Goal: Check status: Check status

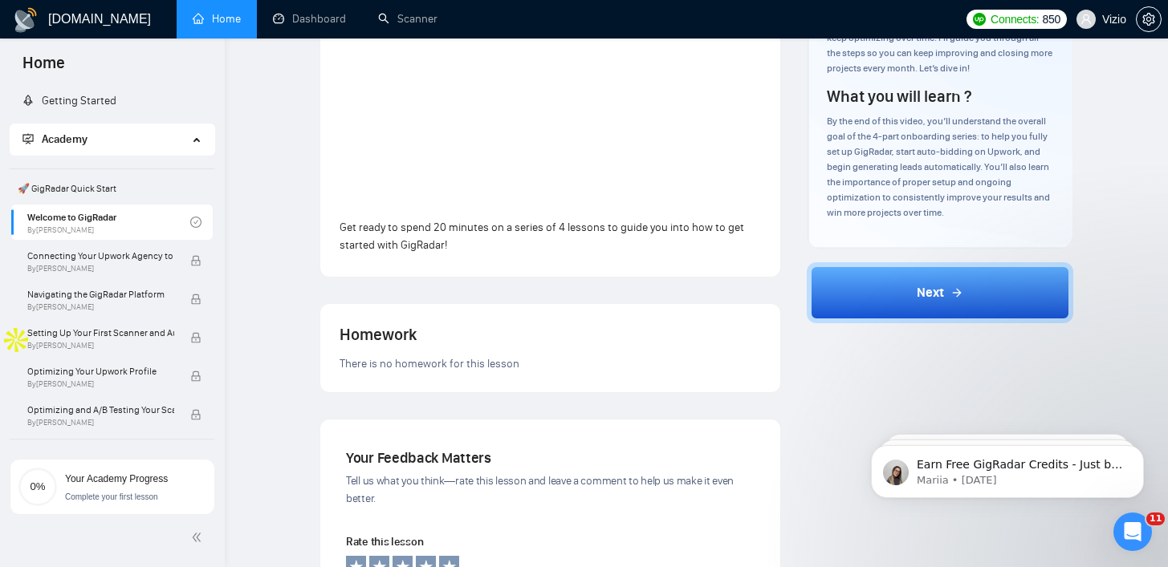
scroll to position [315, 0]
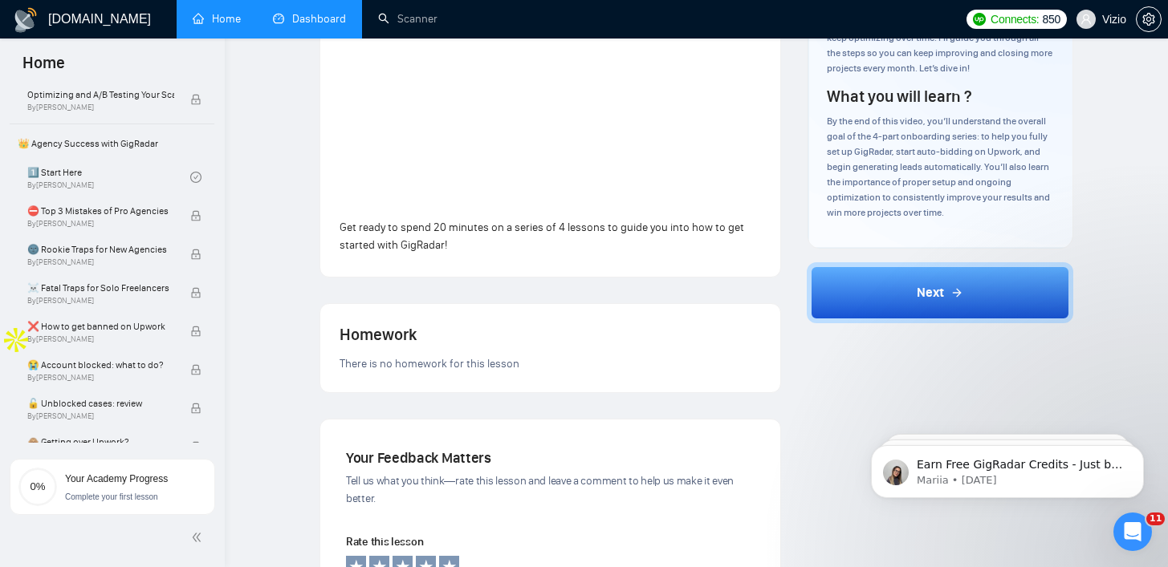
click at [316, 12] on link "Dashboard" at bounding box center [309, 19] width 73 height 14
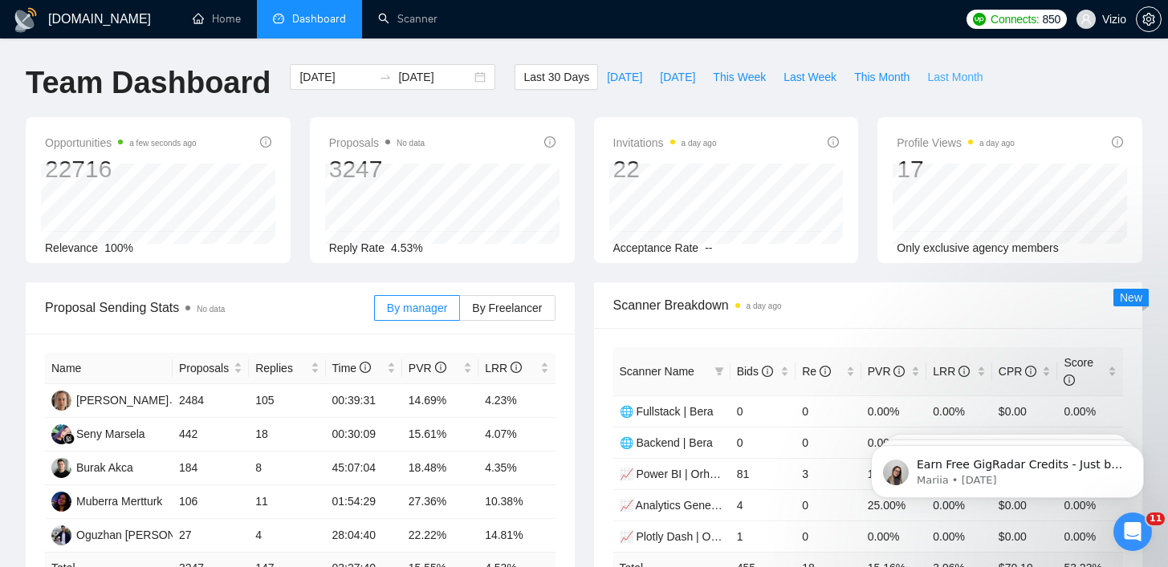
click at [941, 79] on span "Last Month" at bounding box center [954, 77] width 55 height 18
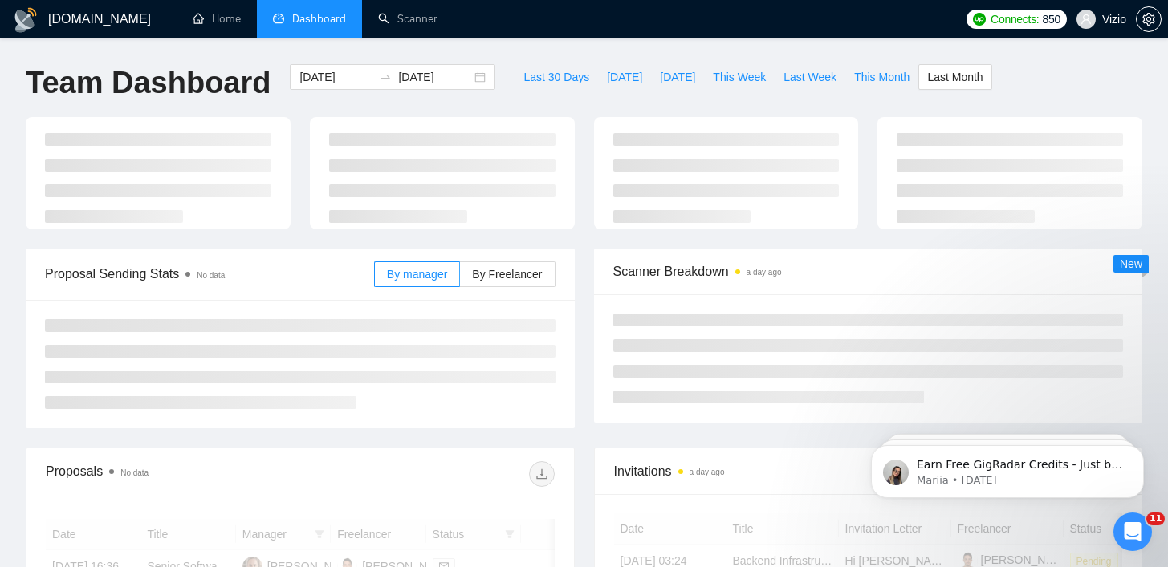
type input "[DATE]"
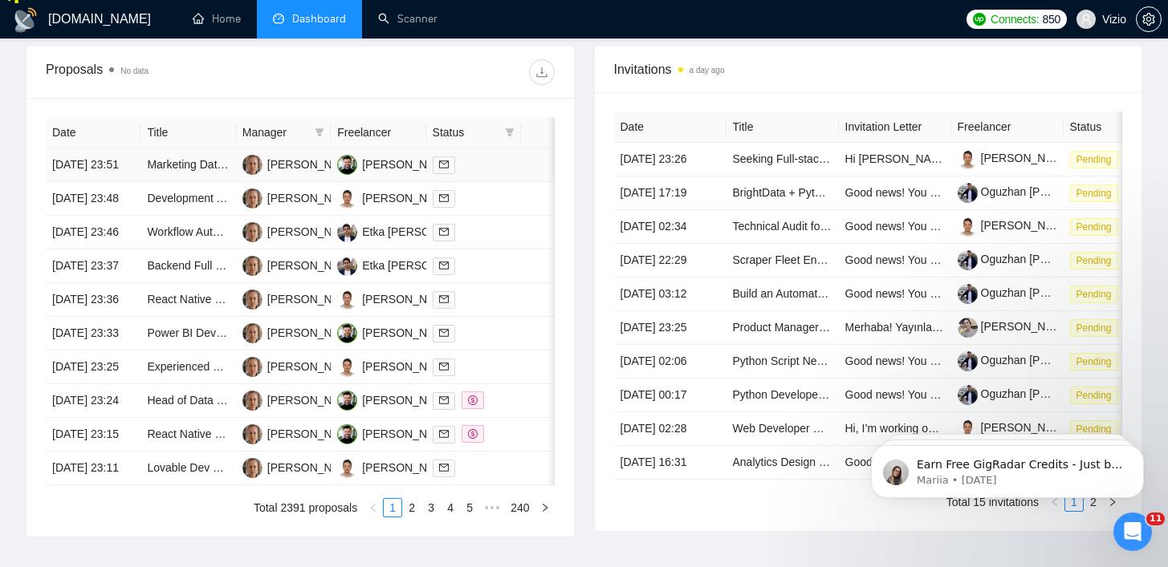
scroll to position [547, 0]
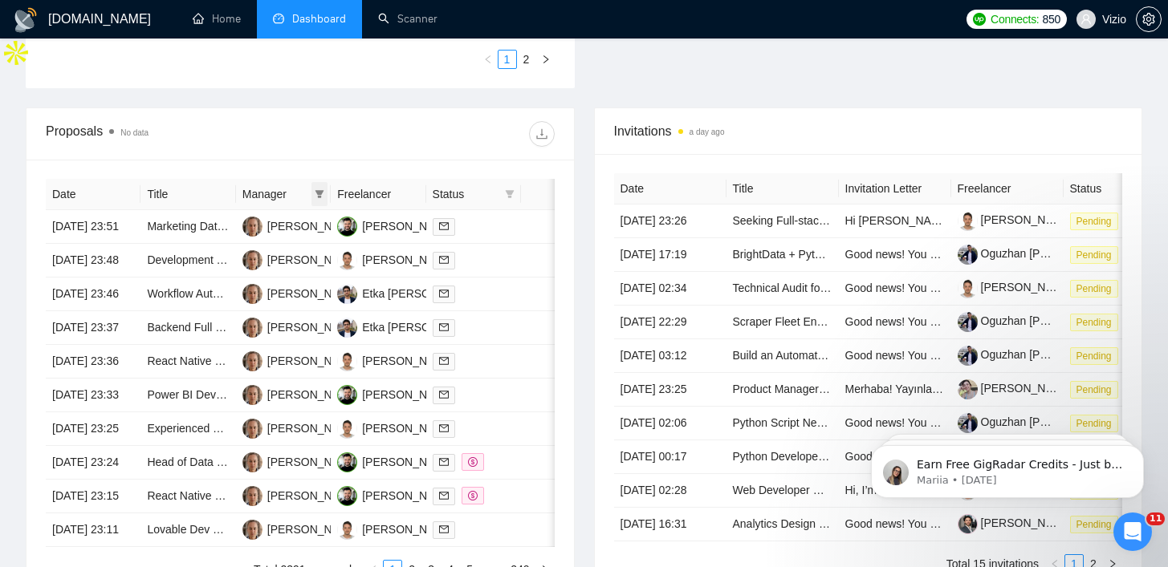
click at [313, 185] on span at bounding box center [319, 194] width 16 height 24
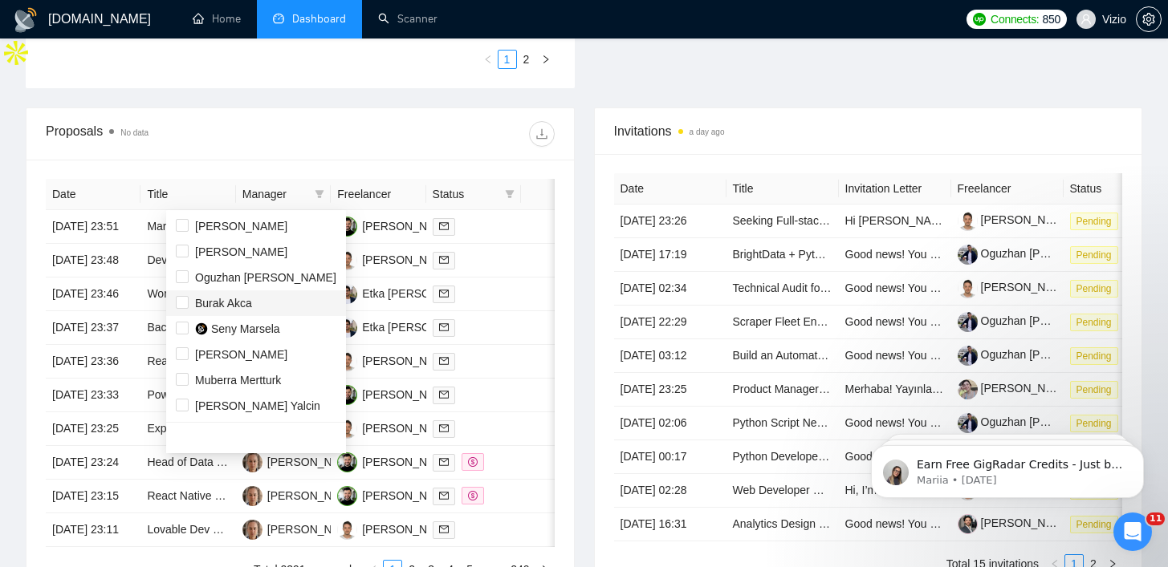
click at [277, 301] on span "Burak Akca" at bounding box center [256, 303] width 160 height 18
checkbox input "true"
click at [307, 119] on div "Proposals No data" at bounding box center [300, 133] width 509 height 51
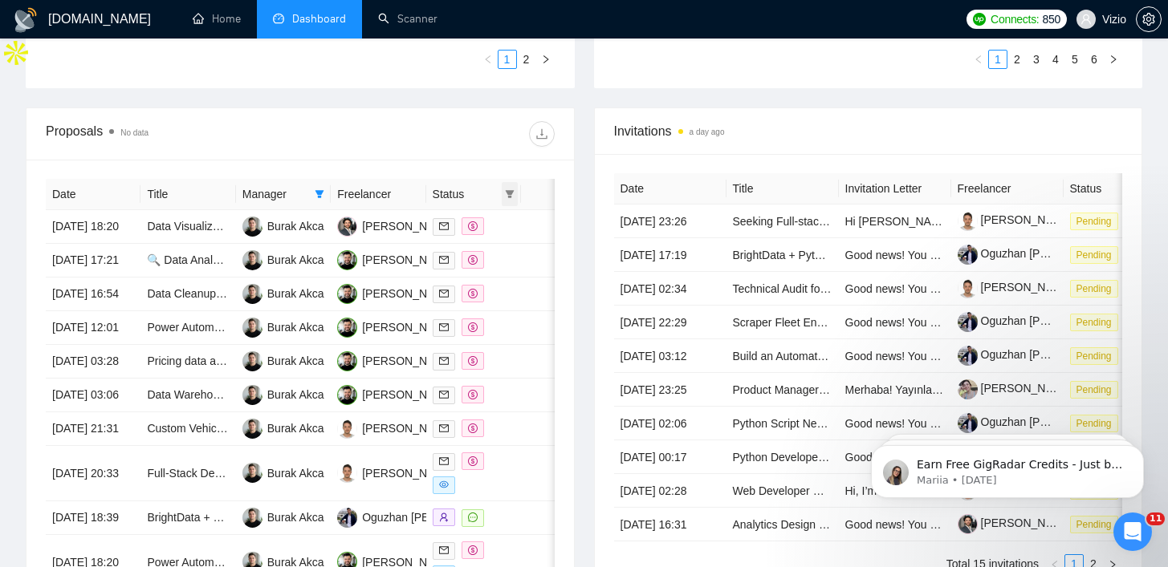
click at [506, 195] on icon "filter" at bounding box center [510, 194] width 10 height 10
click at [491, 221] on span "Chat" at bounding box center [469, 226] width 77 height 18
checkbox input "true"
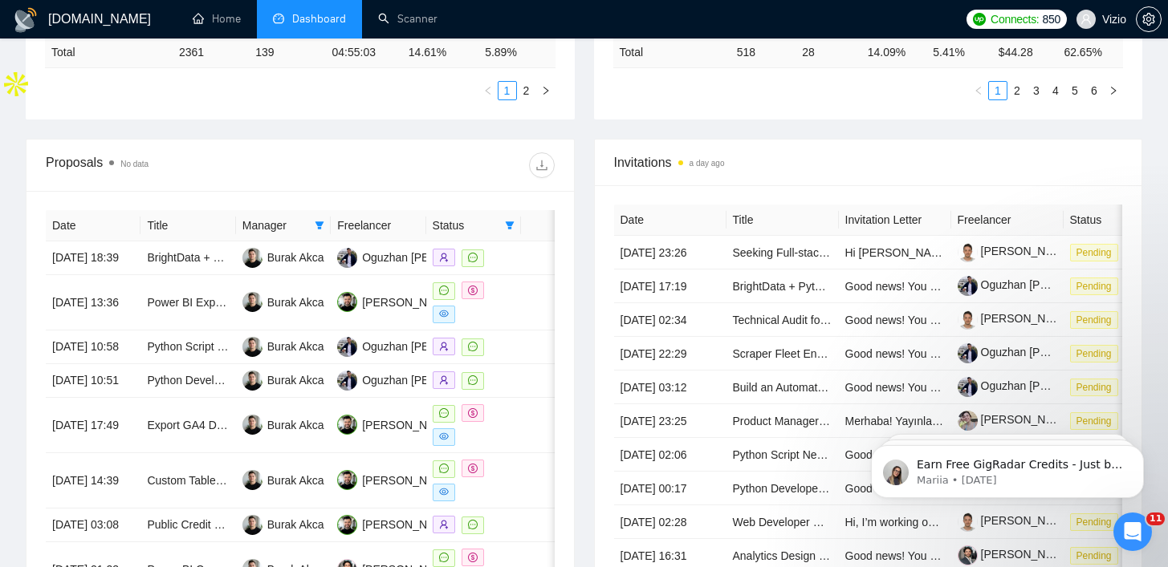
scroll to position [546, 0]
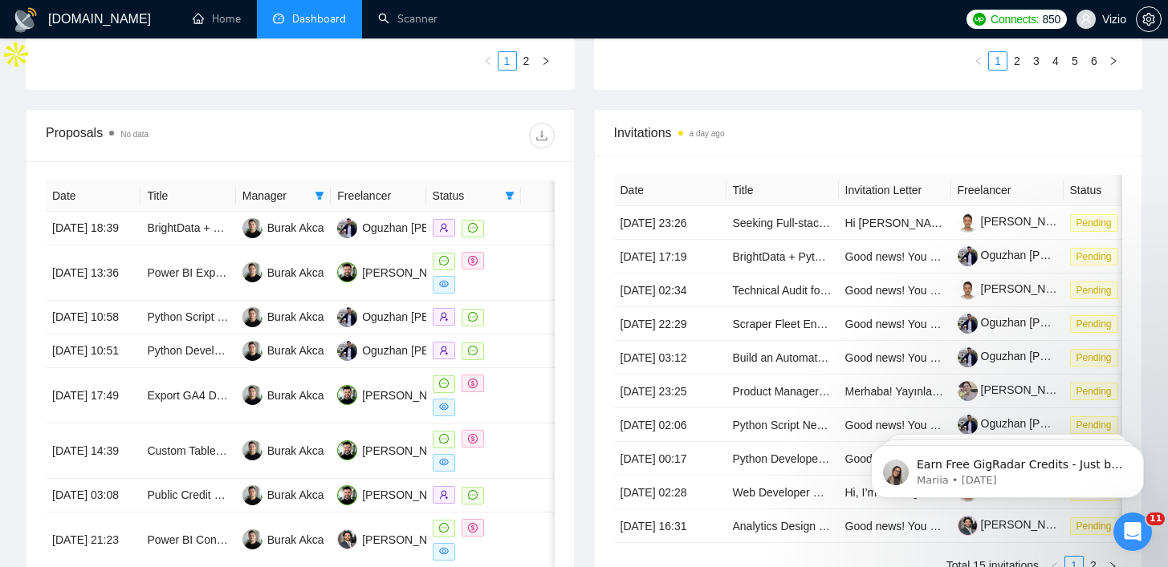
click at [394, 201] on th "Freelancer" at bounding box center [378, 196] width 95 height 31
click at [370, 197] on th "Freelancer" at bounding box center [378, 196] width 95 height 31
click at [352, 194] on th "Freelancer" at bounding box center [378, 196] width 95 height 31
click at [448, 199] on span "Status" at bounding box center [466, 196] width 66 height 18
click at [510, 197] on icon "filter" at bounding box center [510, 196] width 9 height 8
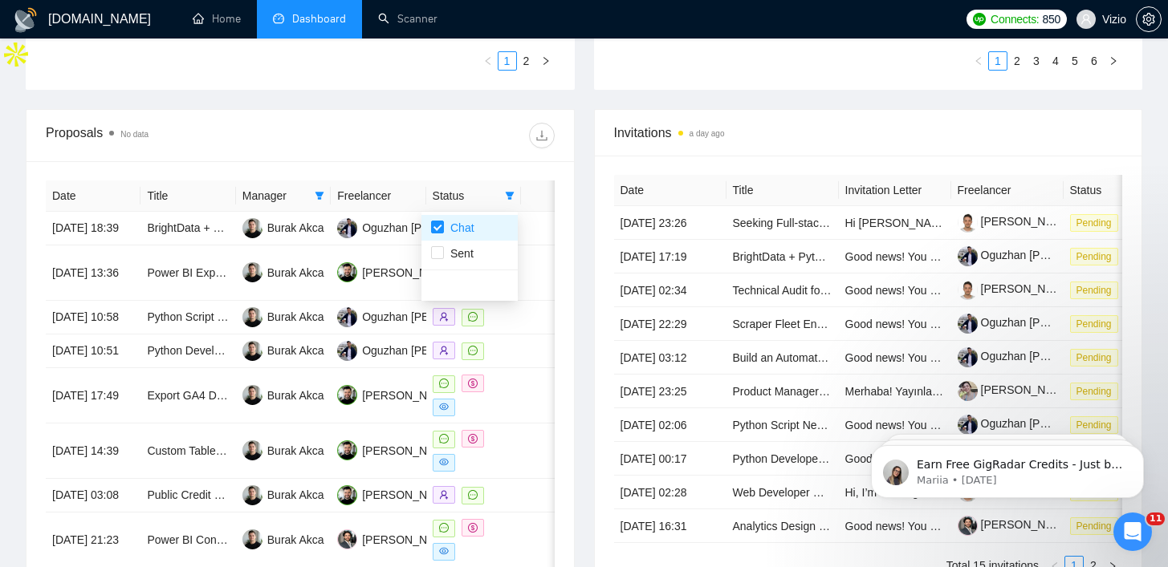
click at [456, 157] on div "Proposals No data" at bounding box center [300, 135] width 509 height 51
click at [346, 196] on th "Freelancer" at bounding box center [378, 196] width 95 height 31
click at [204, 190] on th "Title" at bounding box center [187, 196] width 95 height 31
click at [91, 199] on th "Date" at bounding box center [93, 196] width 95 height 31
click at [550, 143] on button "button" at bounding box center [542, 136] width 26 height 26
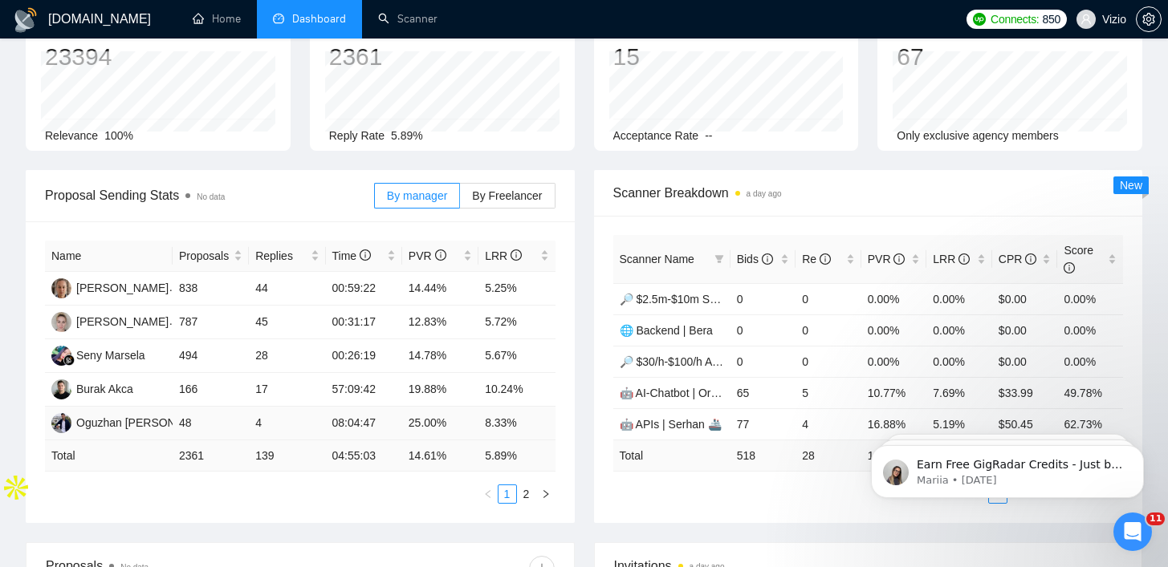
scroll to position [0, 0]
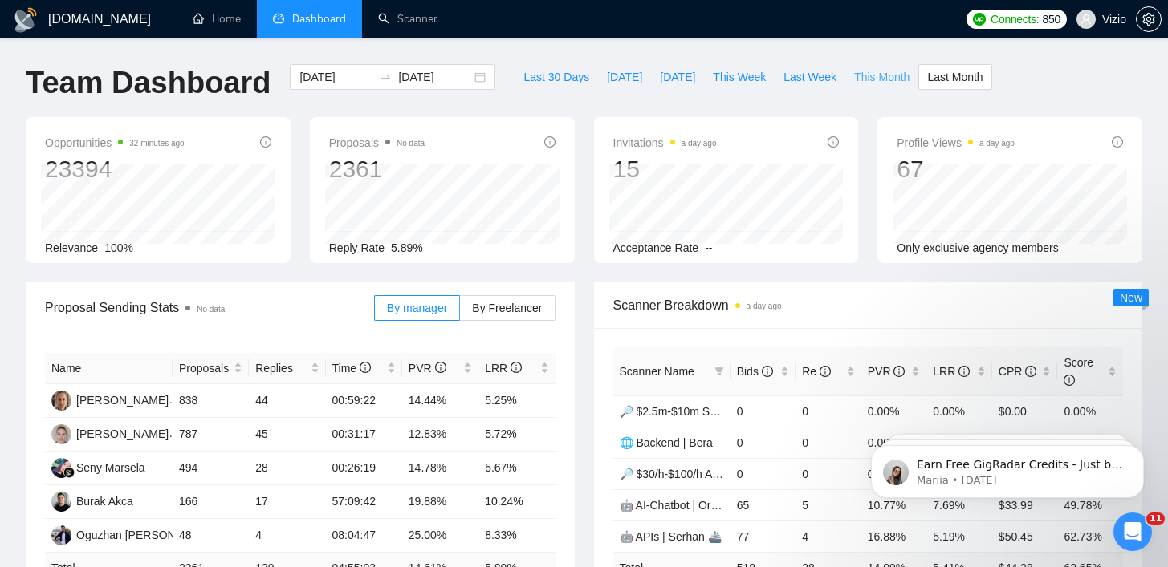
click at [863, 88] on button "This Month" at bounding box center [881, 77] width 73 height 26
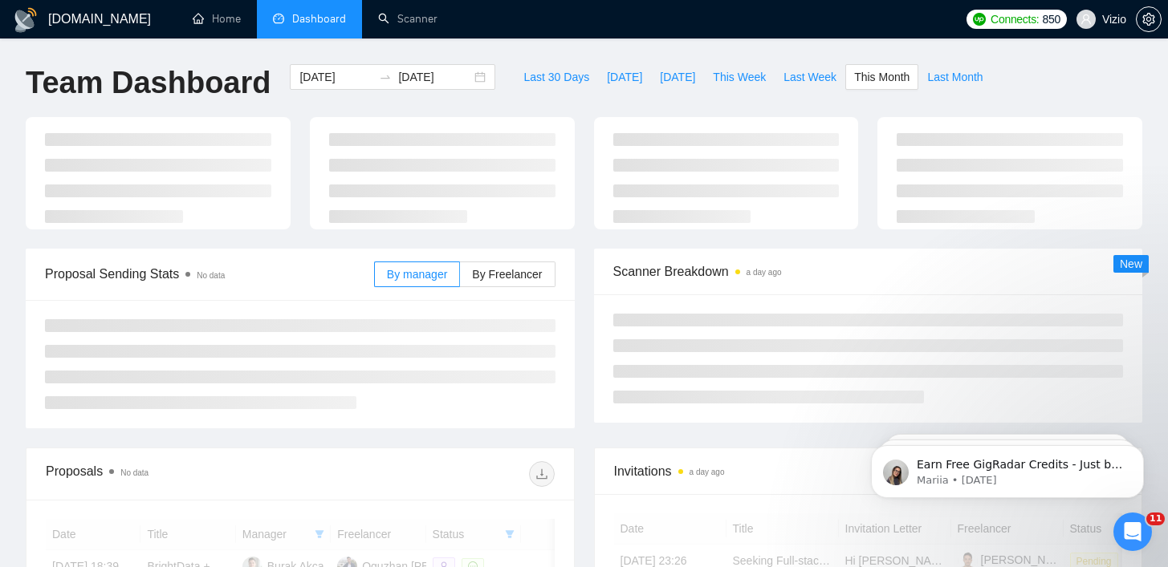
type input "[DATE]"
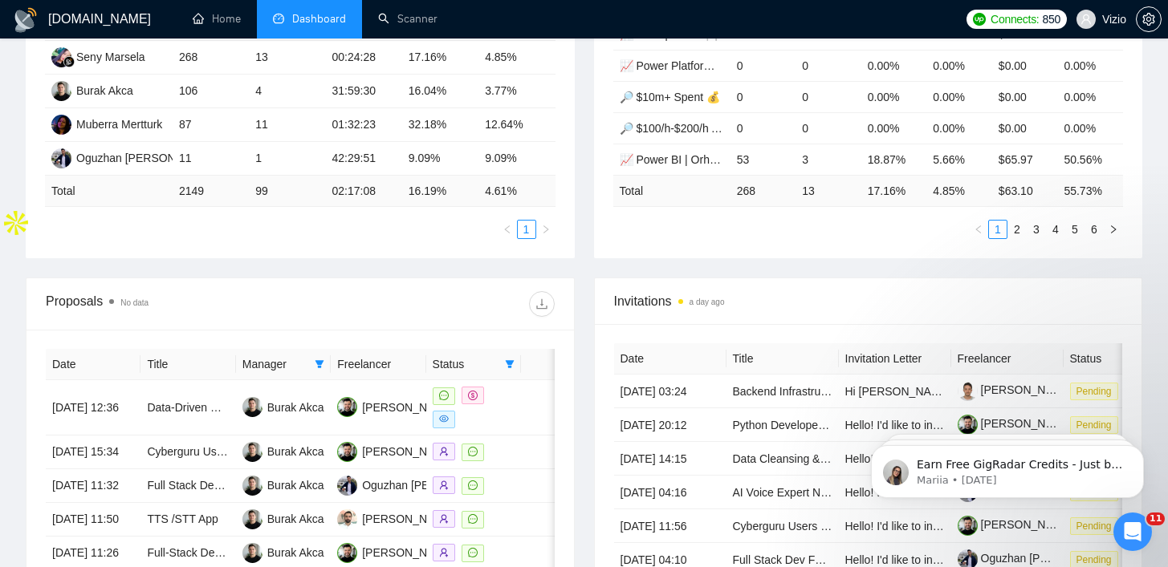
scroll to position [452, 0]
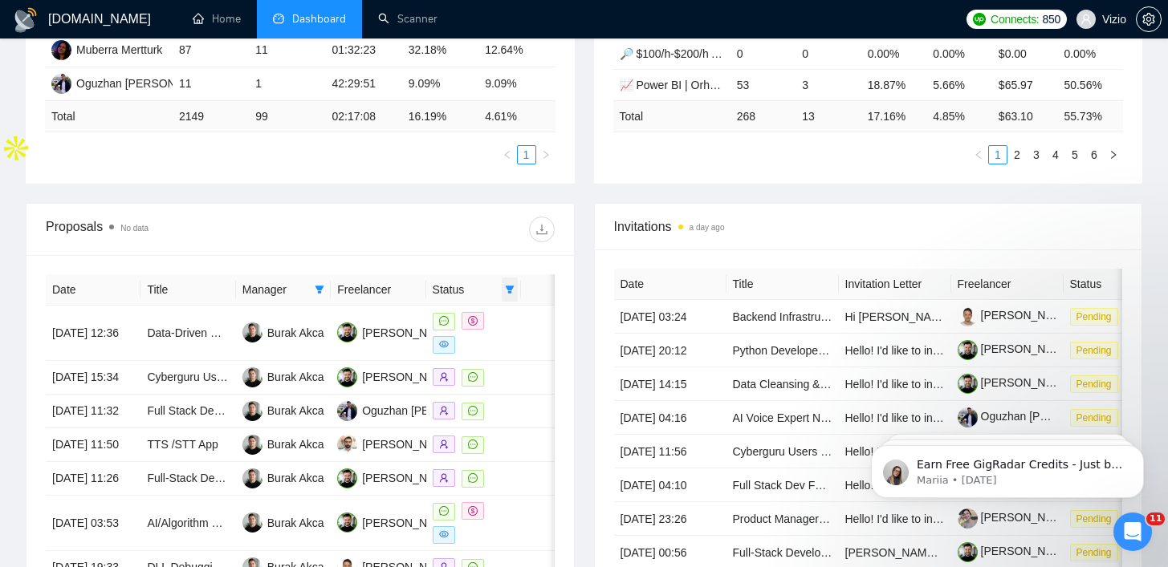
click at [508, 290] on icon "filter" at bounding box center [510, 290] width 9 height 8
click at [495, 348] on span "Sent" at bounding box center [469, 346] width 77 height 18
checkbox input "true"
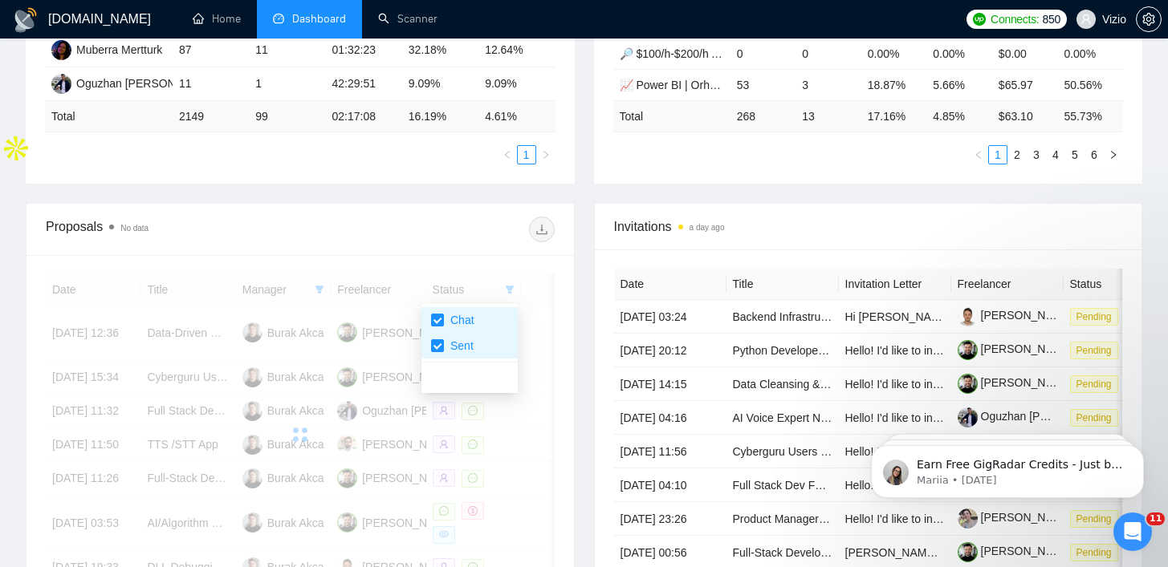
click at [494, 246] on div "Proposals No data" at bounding box center [300, 229] width 509 height 51
click at [514, 281] on div at bounding box center [300, 434] width 509 height 321
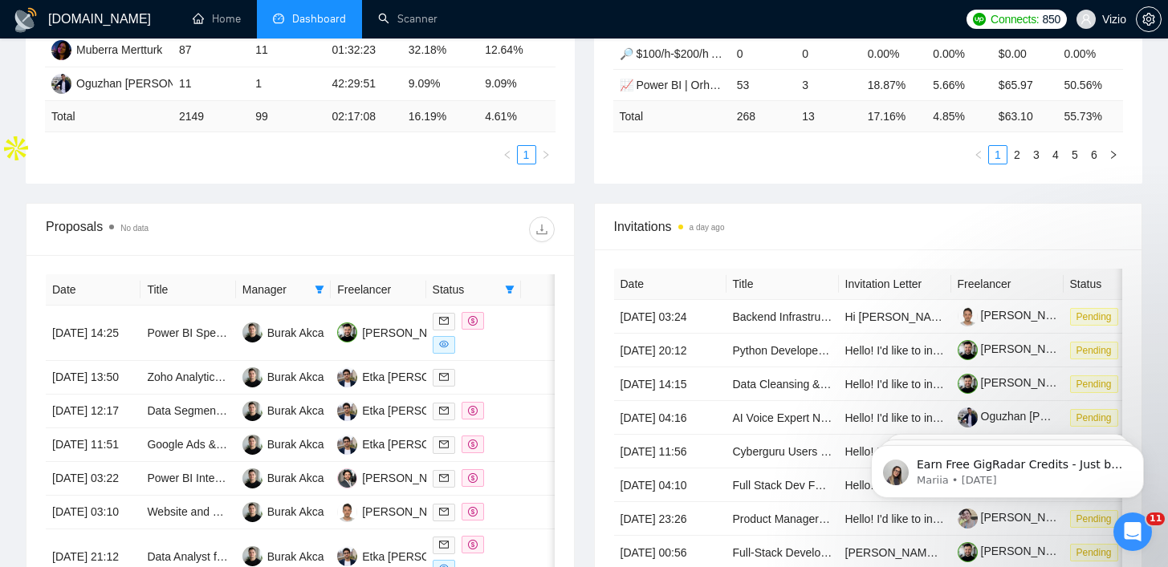
click at [510, 291] on icon "filter" at bounding box center [510, 290] width 9 height 8
click at [491, 317] on span "Chat" at bounding box center [469, 320] width 77 height 18
checkbox input "false"
click at [489, 263] on div "Date Title Manager Freelancer Status [DATE] 14:25 Power BI Specialist Burak Akc…" at bounding box center [299, 507] width 547 height 504
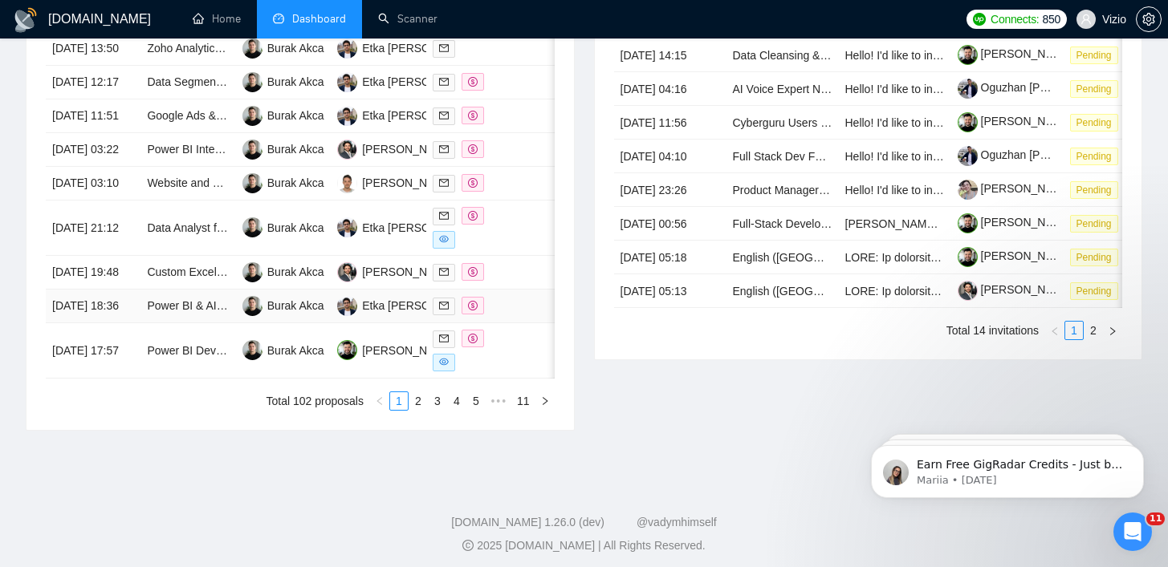
scroll to position [368, 0]
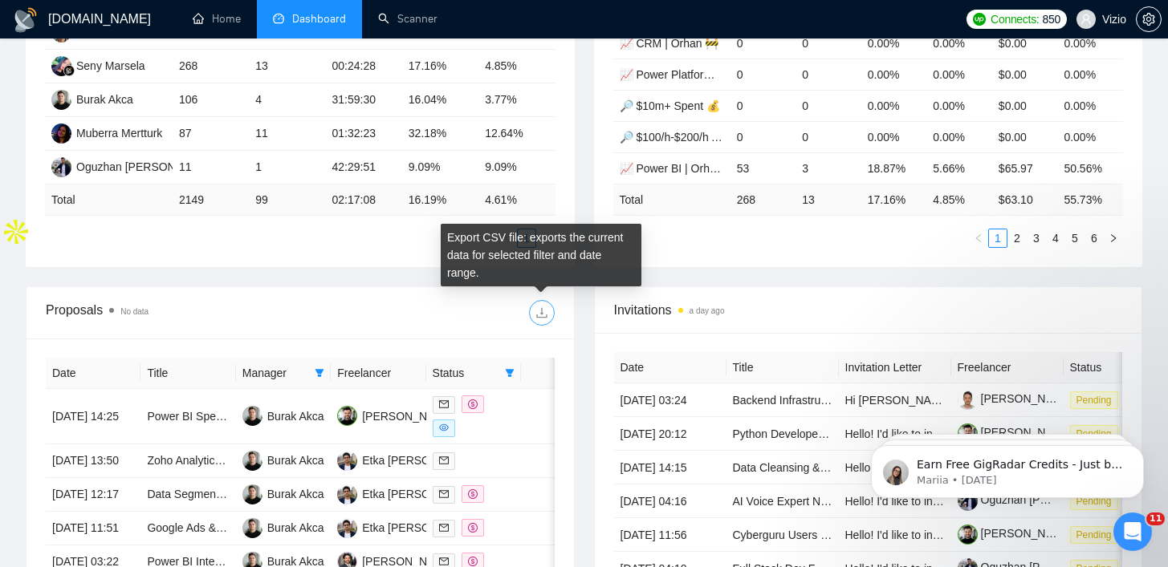
click at [547, 309] on span "download" at bounding box center [542, 313] width 24 height 13
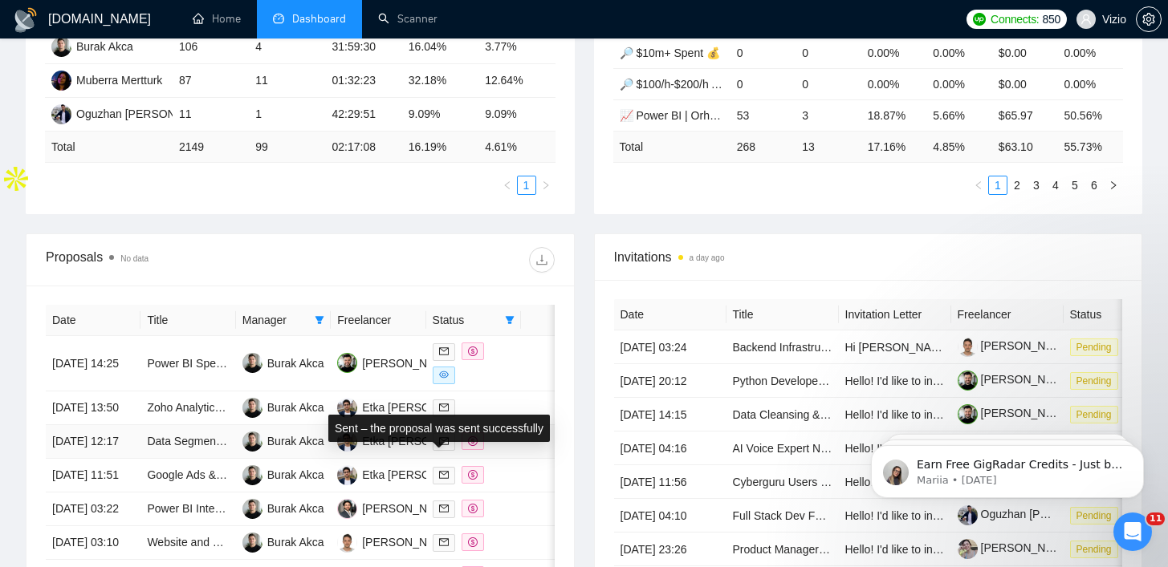
scroll to position [211, 0]
